Goal: Task Accomplishment & Management: Manage account settings

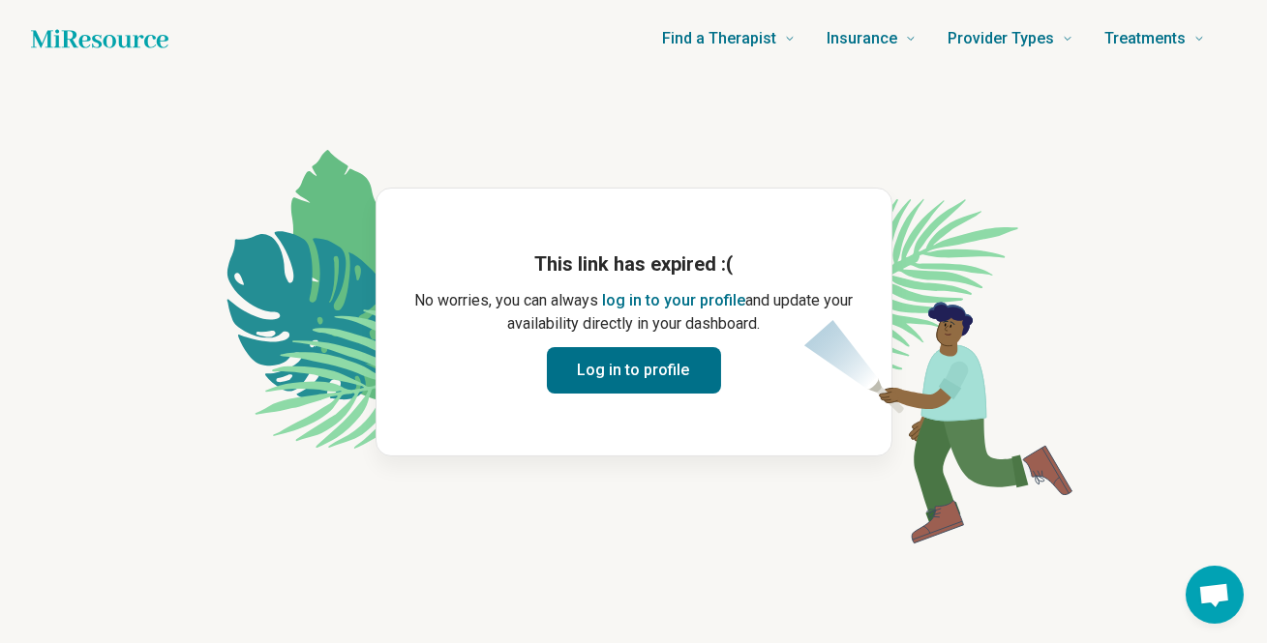
click at [608, 368] on button "Log in to profile" at bounding box center [634, 370] width 174 height 46
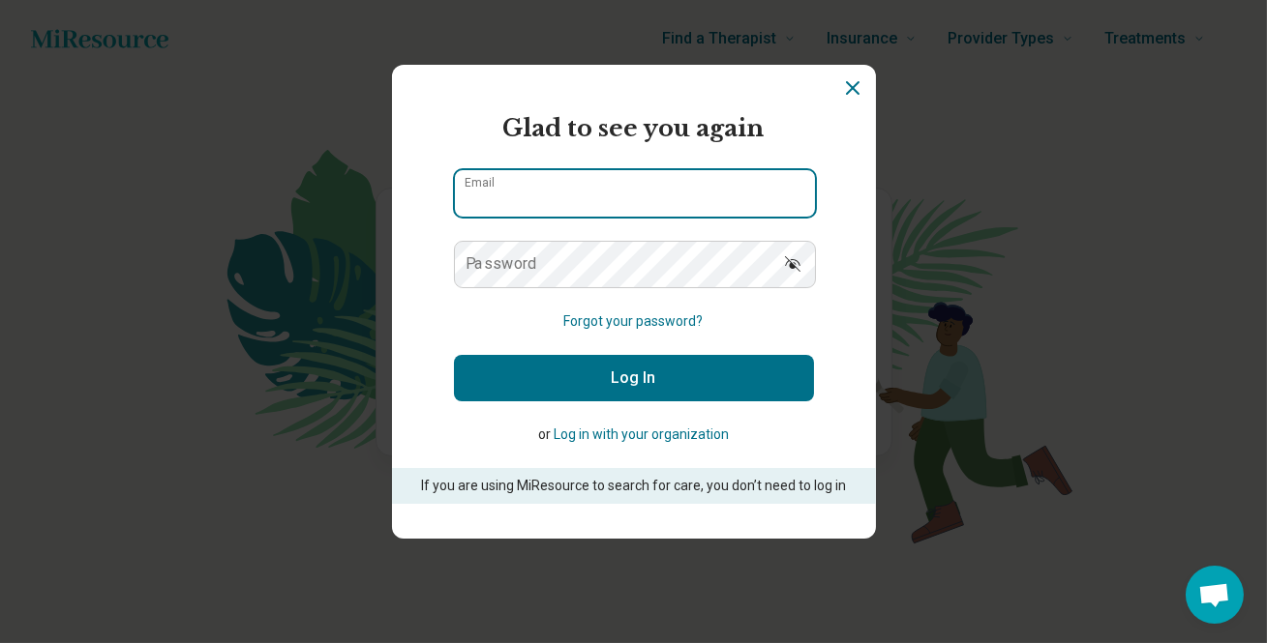
type input "**********"
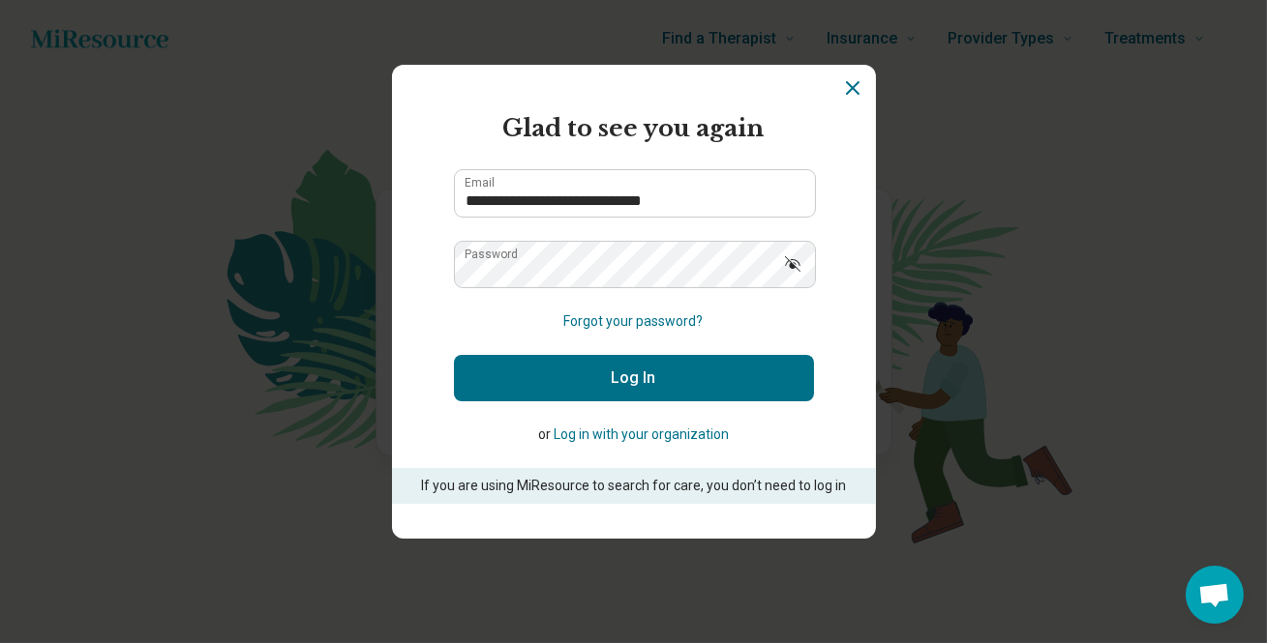
click at [588, 377] on button "Log In" at bounding box center [634, 378] width 360 height 46
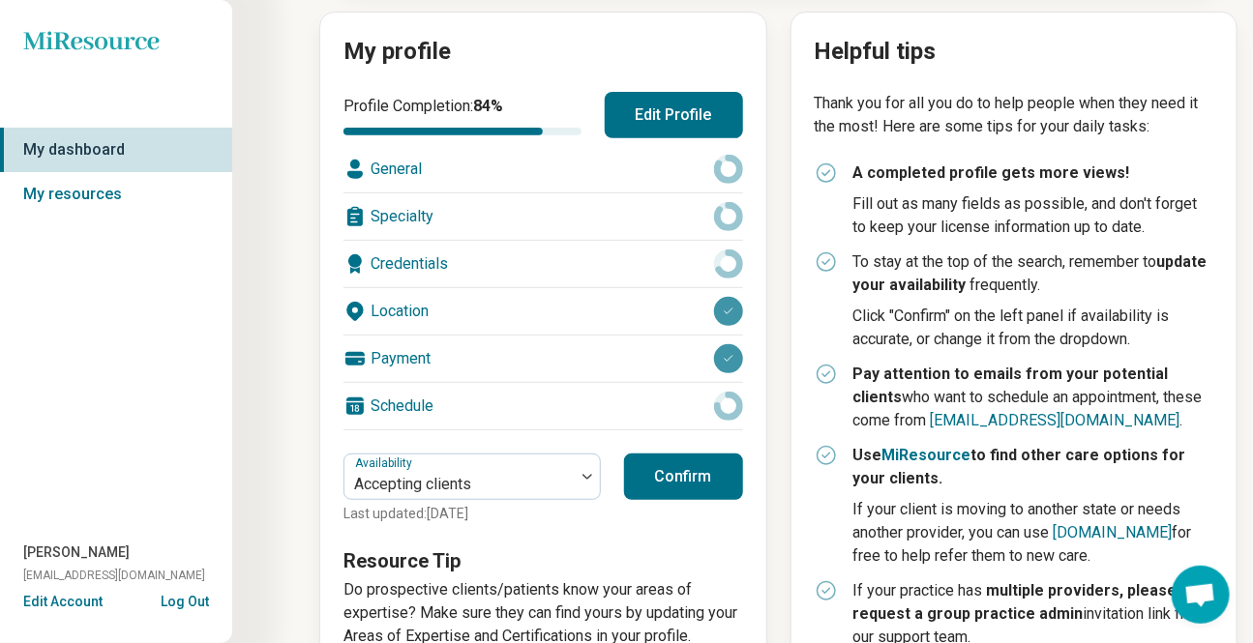
scroll to position [327, 0]
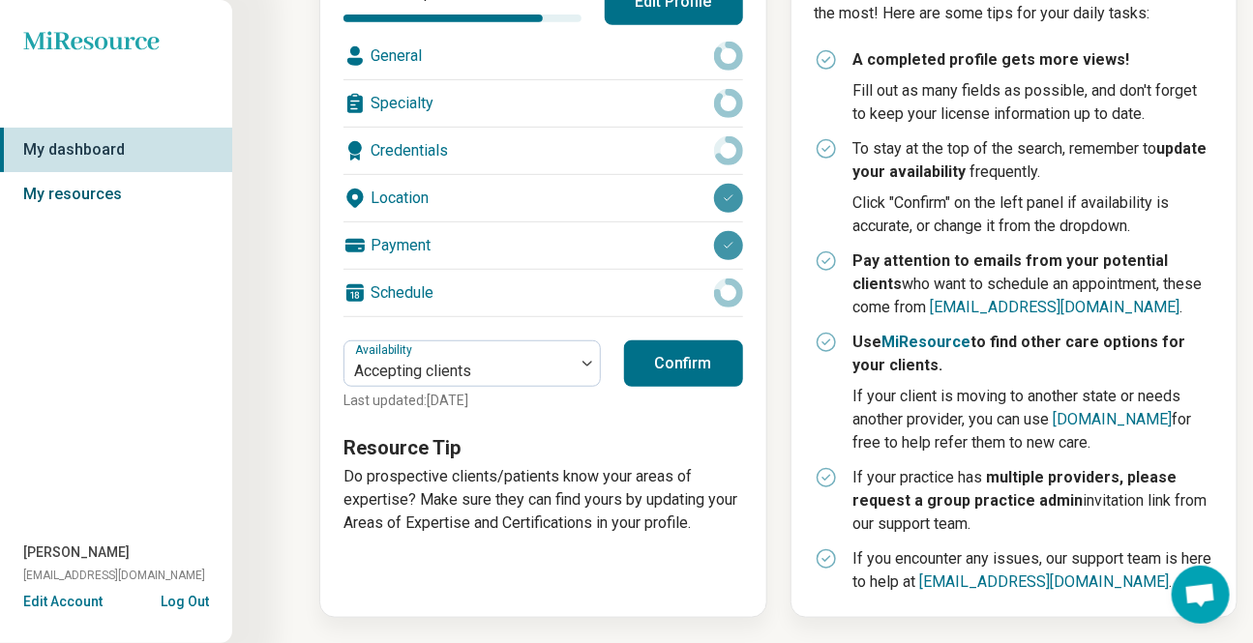
click at [68, 193] on link "My resources" at bounding box center [116, 194] width 232 height 45
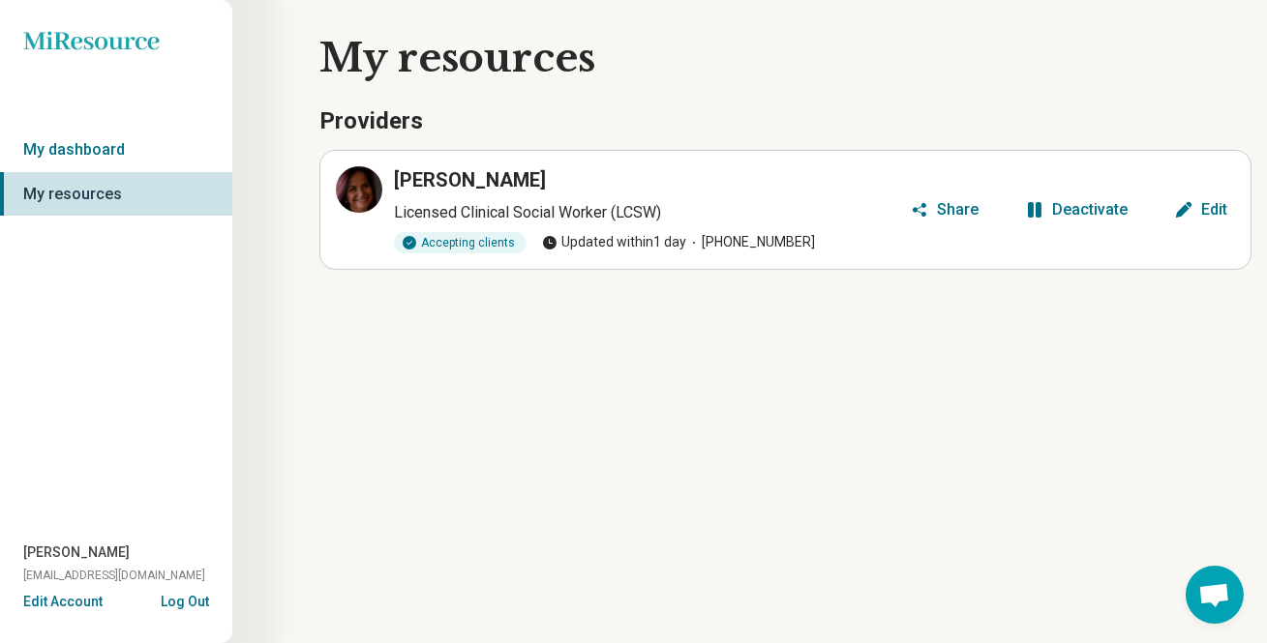
click at [198, 597] on button "Log Out" at bounding box center [185, 599] width 48 height 15
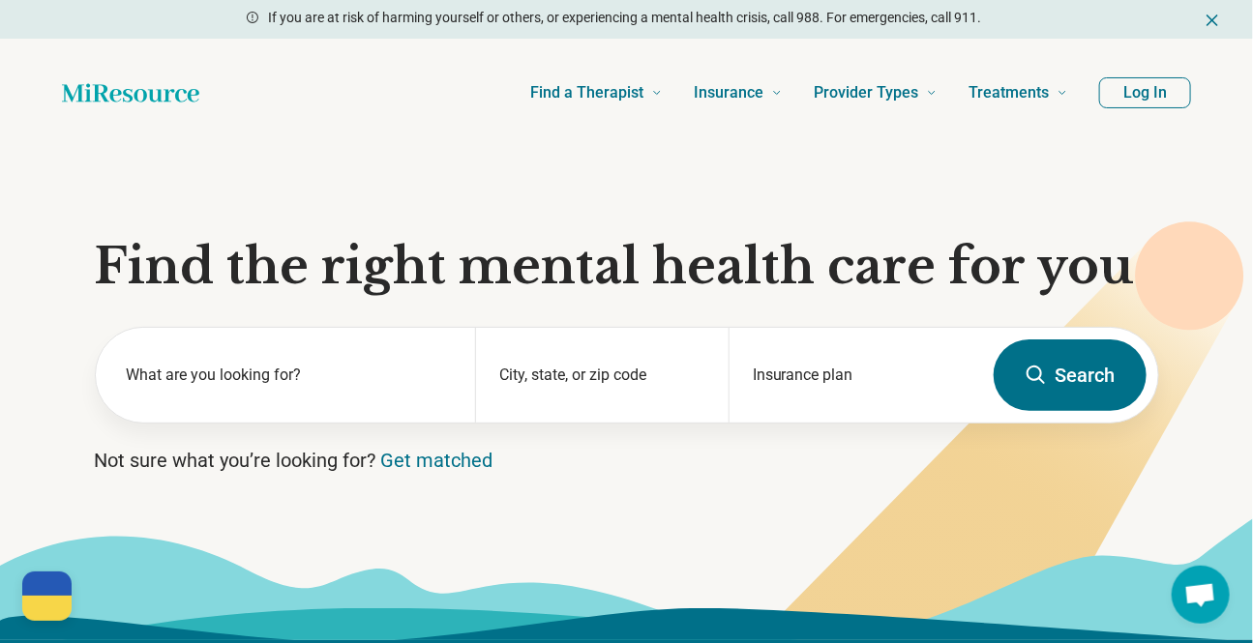
click at [1215, 23] on icon "Dismiss" at bounding box center [1213, 20] width 10 height 10
